Goal: Information Seeking & Learning: Learn about a topic

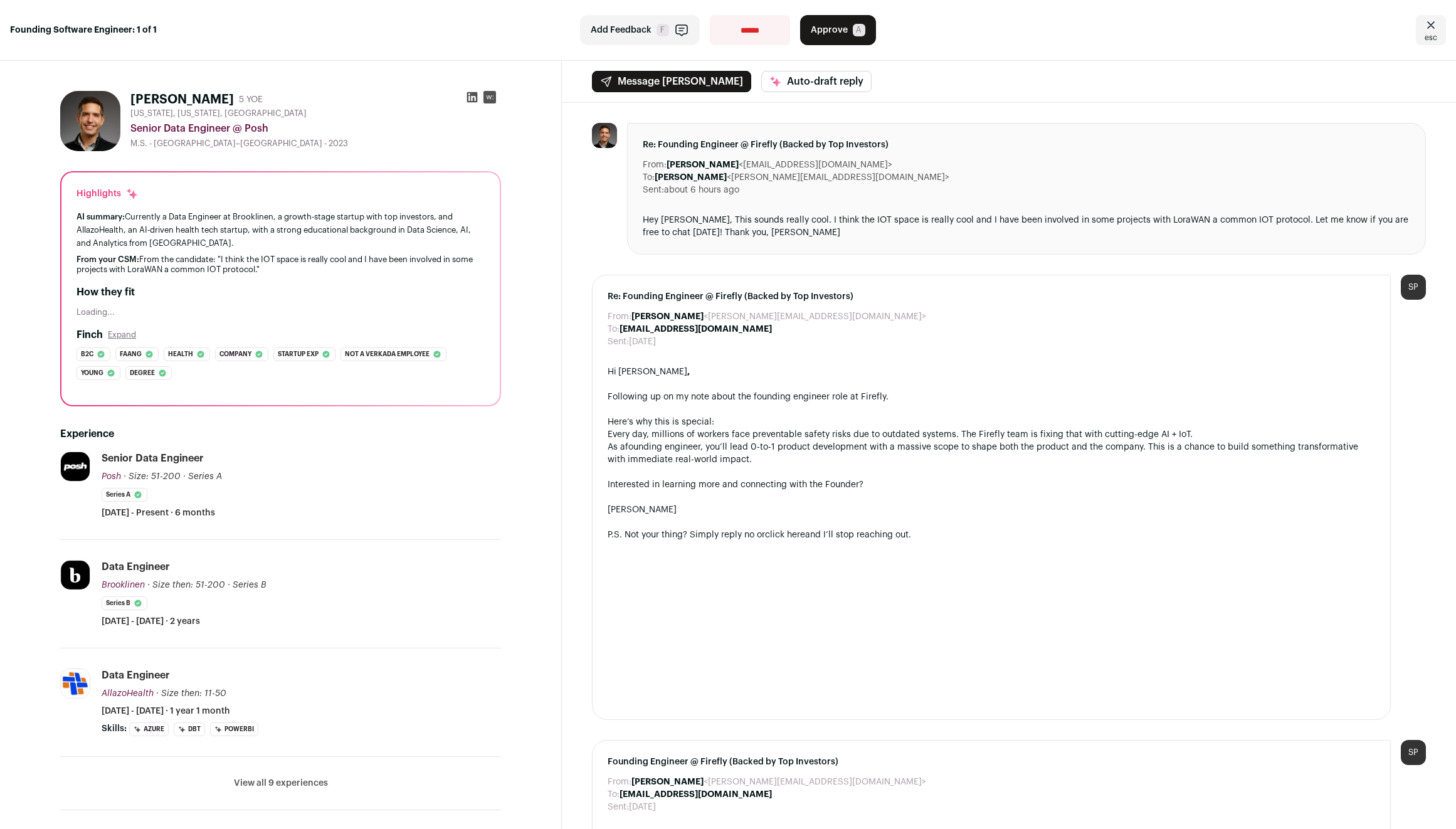
scroll to position [146, 0]
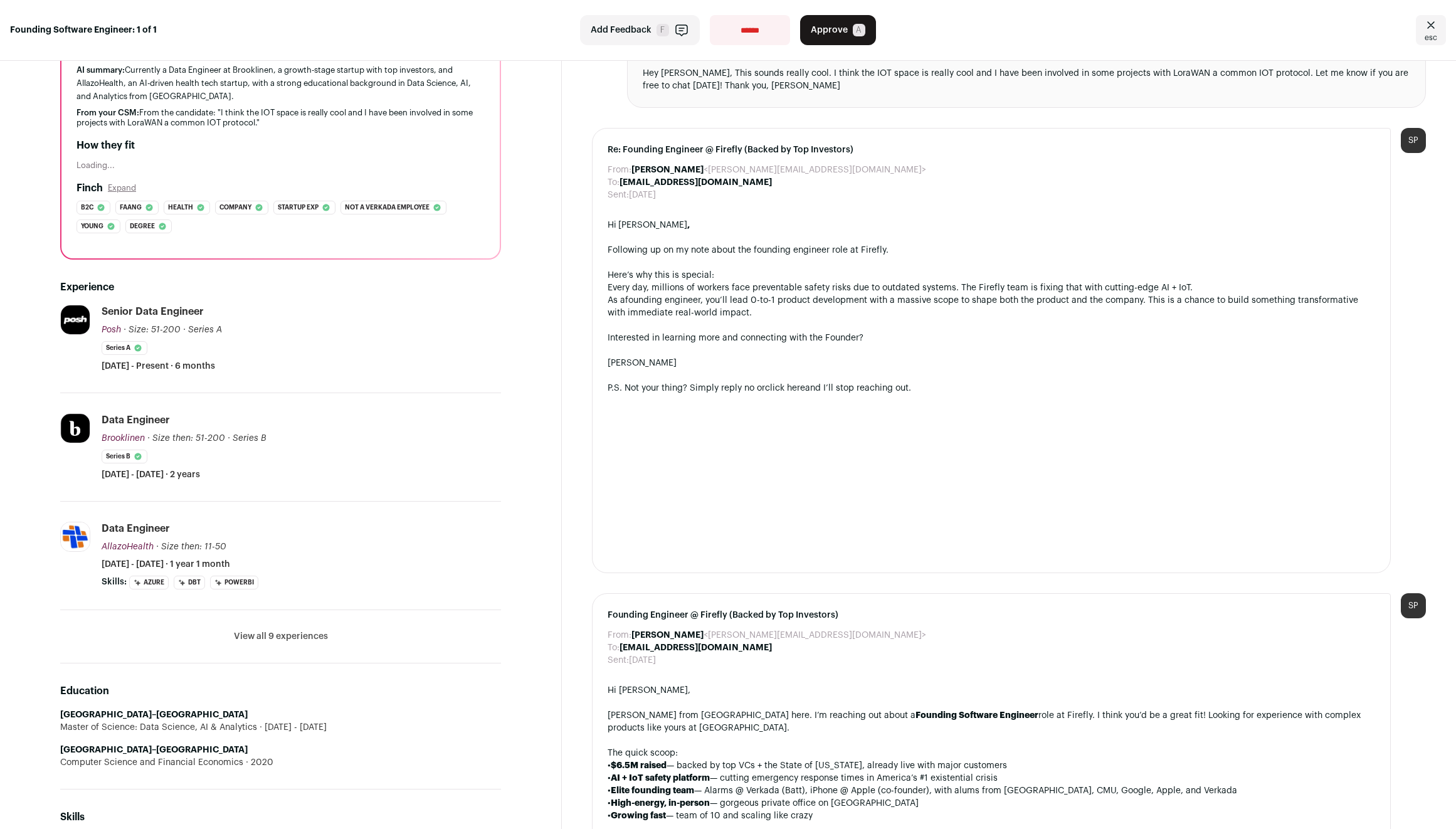
click at [289, 633] on button "View all 9 experiences" at bounding box center [281, 636] width 94 height 12
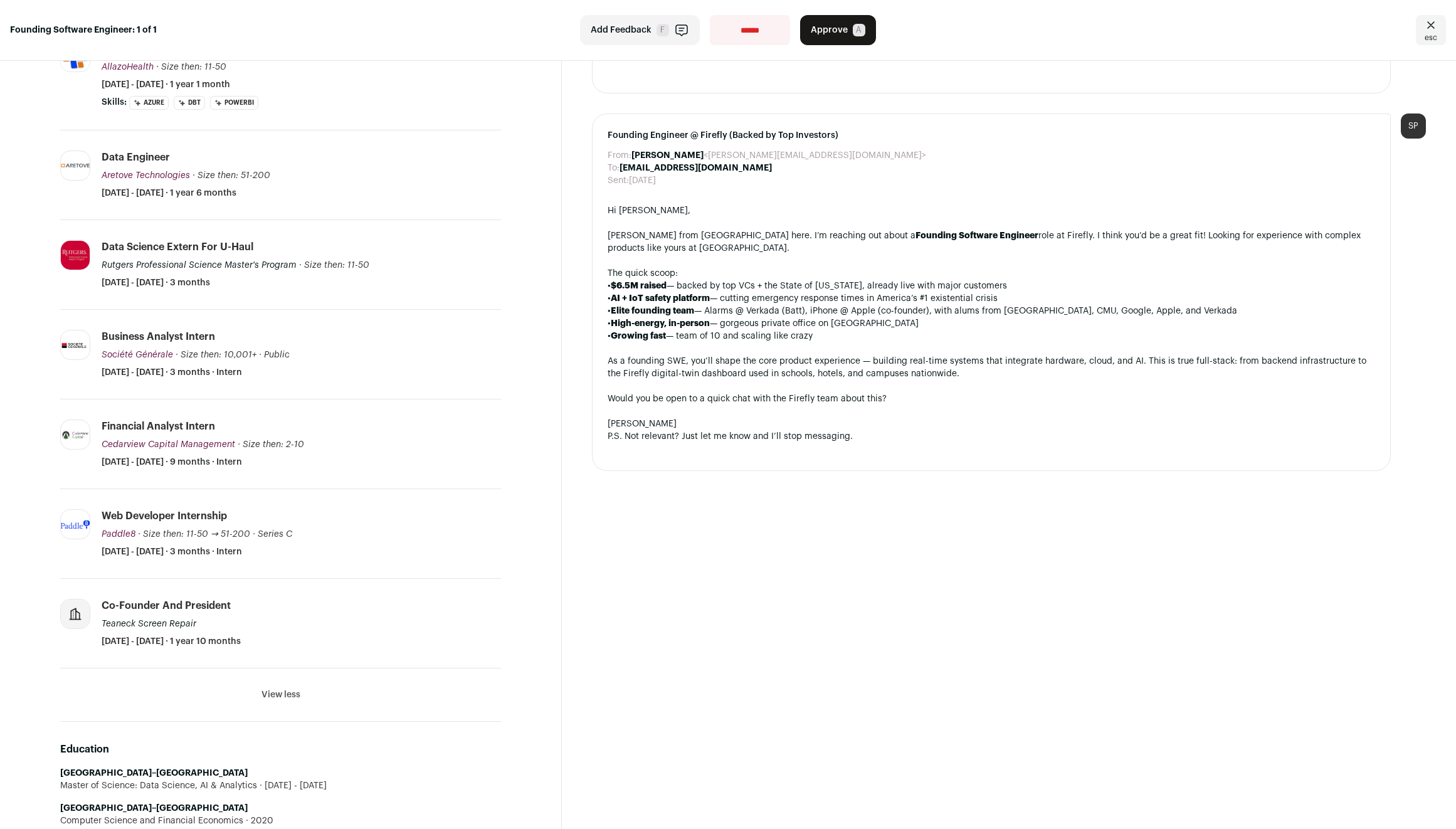
scroll to position [0, 0]
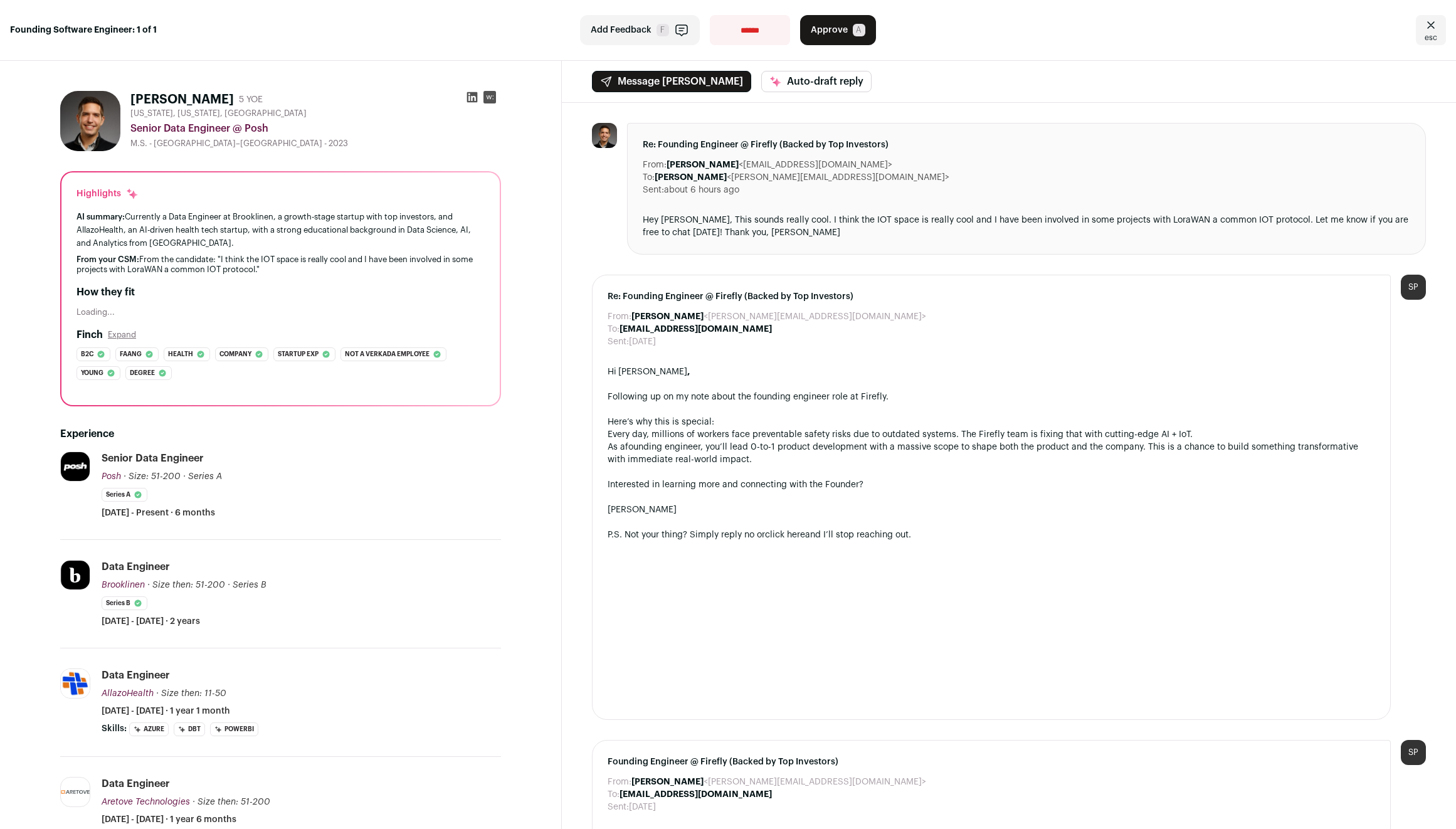
drag, startPoint x: 328, startPoint y: 546, endPoint x: 347, endPoint y: 635, distance: 91.0
click at [347, 635] on li "Brooklinen [DOMAIN_NAME] Add to company list Public / Private Private Valuation…" at bounding box center [281, 594] width 441 height 108
drag, startPoint x: 384, startPoint y: 624, endPoint x: 95, endPoint y: 555, distance: 297.1
click at [95, 555] on li "Brooklinen [DOMAIN_NAME] Add to company list Public / Private Private Valuation…" at bounding box center [281, 594] width 441 height 108
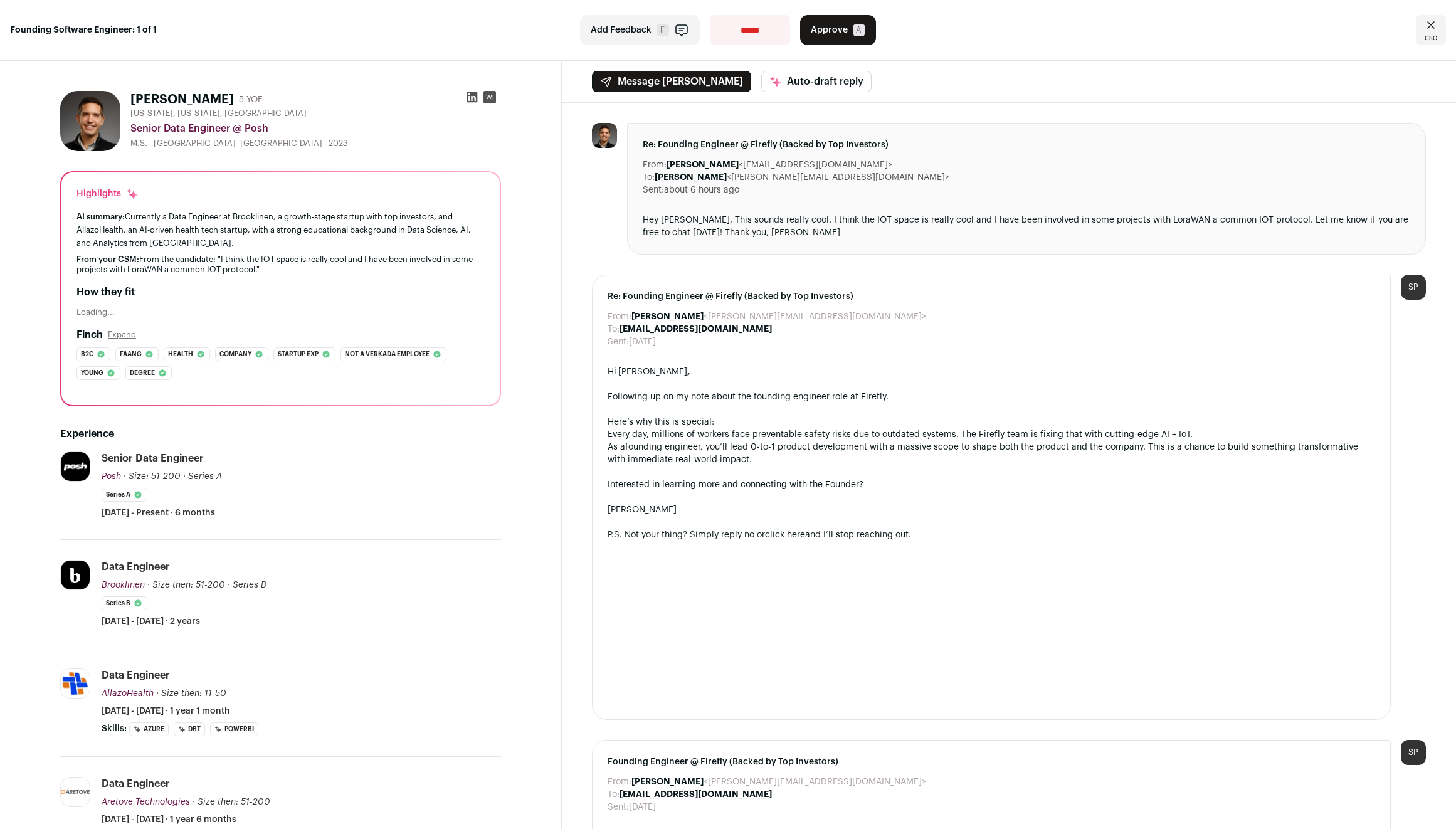
click at [390, 592] on div "Data Engineer Brooklinen Brooklinen [DOMAIN_NAME] Add to company list Public / …" at bounding box center [301, 594] width 399 height 67
drag, startPoint x: 390, startPoint y: 592, endPoint x: 119, endPoint y: 548, distance: 274.5
click at [119, 548] on li "Brooklinen [DOMAIN_NAME] Add to company list Public / Private Private Valuation…" at bounding box center [281, 594] width 441 height 108
drag, startPoint x: 114, startPoint y: 548, endPoint x: 347, endPoint y: 640, distance: 250.5
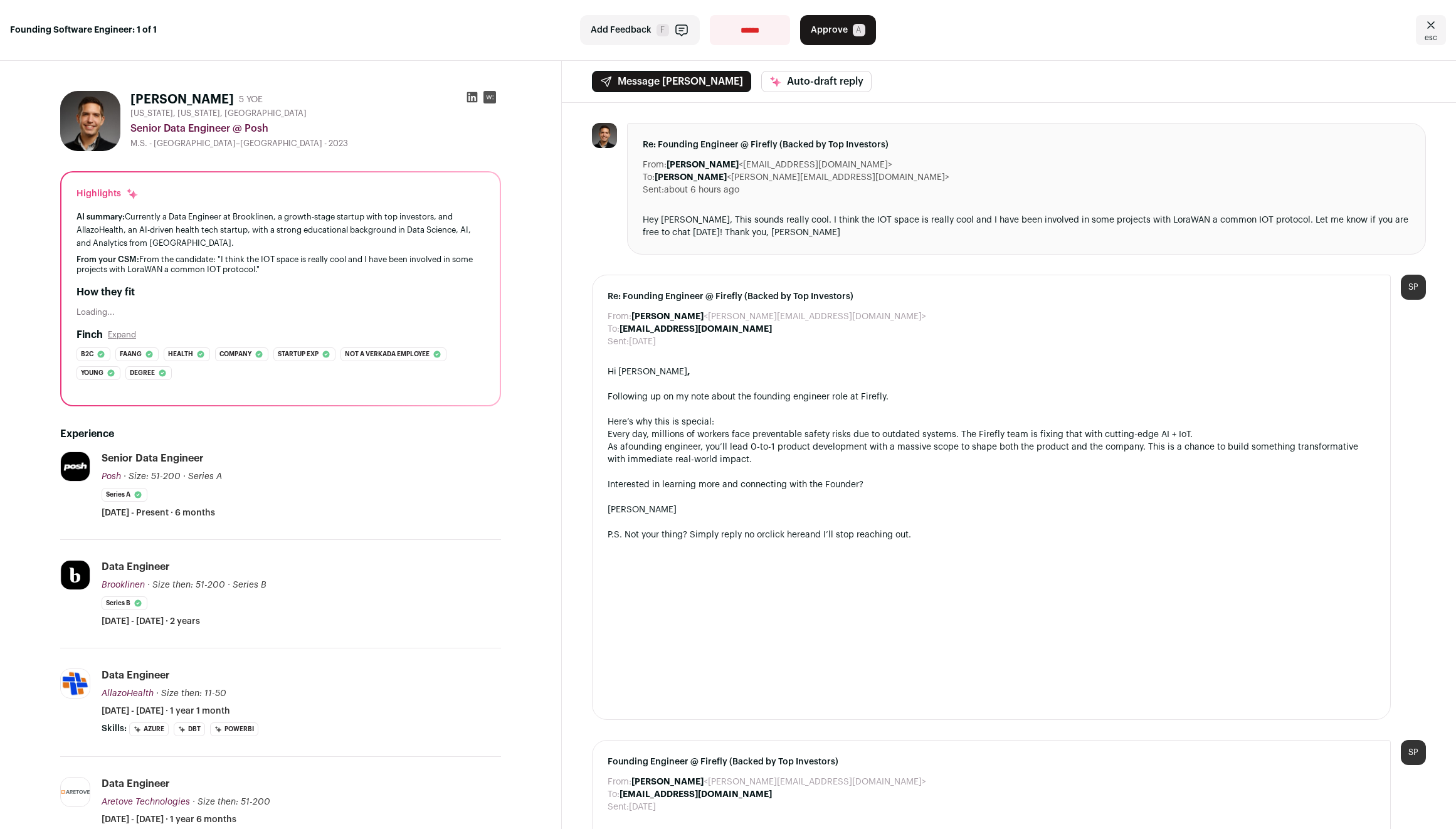
click at [347, 640] on li "Brooklinen [DOMAIN_NAME] Add to company list Public / Private Private Valuation…" at bounding box center [281, 594] width 441 height 108
click at [358, 624] on div "Data Engineer Brooklinen Brooklinen [DOMAIN_NAME] Add to company list Public / …" at bounding box center [301, 594] width 399 height 67
drag, startPoint x: 335, startPoint y: 625, endPoint x: 99, endPoint y: 551, distance: 247.3
click at [99, 551] on li "Brooklinen [DOMAIN_NAME] Add to company list Public / Private Private Valuation…" at bounding box center [281, 594] width 441 height 108
